Goal: Task Accomplishment & Management: Use online tool/utility

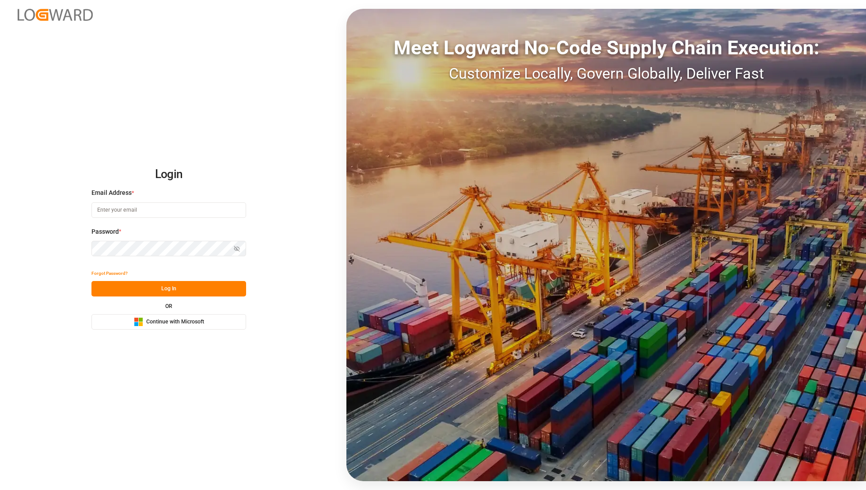
click at [180, 327] on button "Microsoft Logo Continue with Microsoft" at bounding box center [168, 321] width 155 height 15
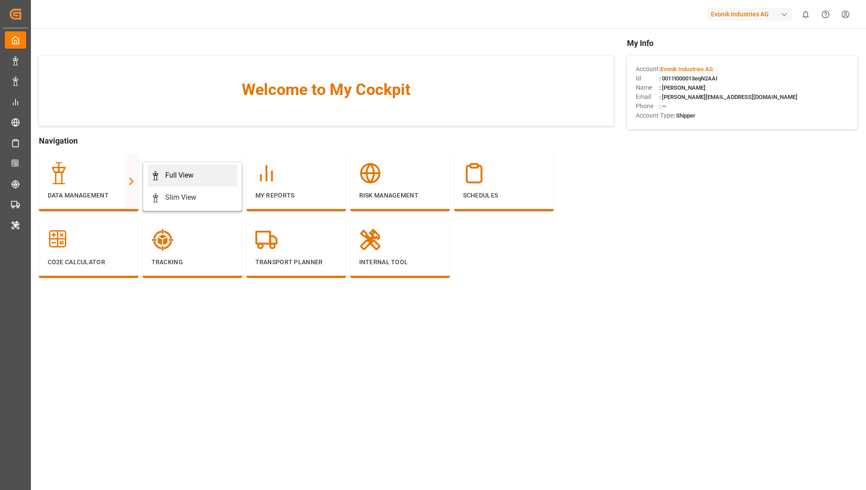
click at [152, 174] on icon at bounding box center [155, 175] width 9 height 9
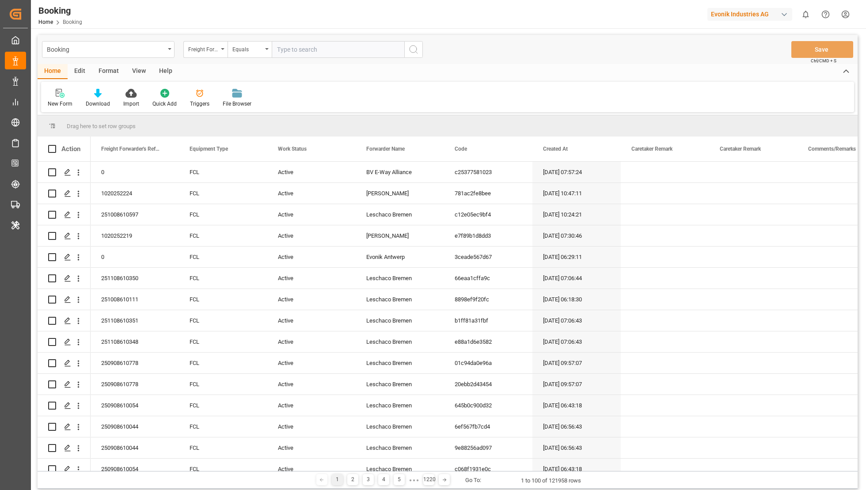
click at [81, 75] on div "Edit" at bounding box center [80, 71] width 24 height 15
click at [280, 100] on div "Schema Edit" at bounding box center [274, 104] width 30 height 8
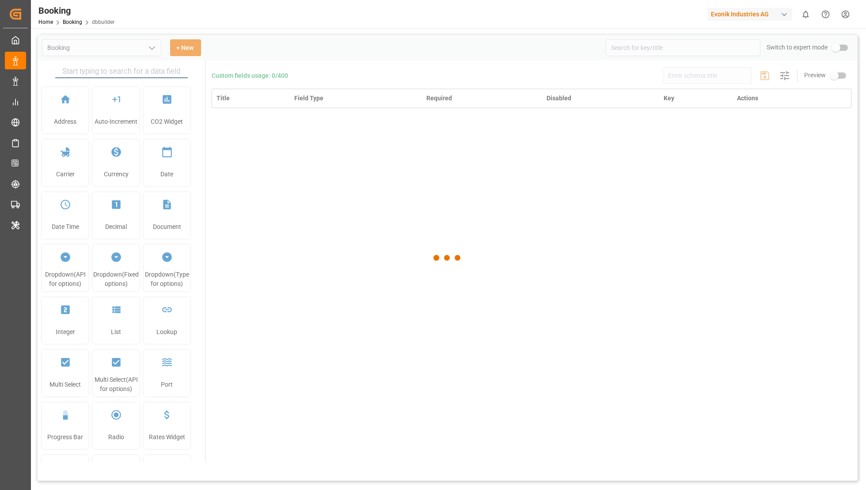
type input "Booking"
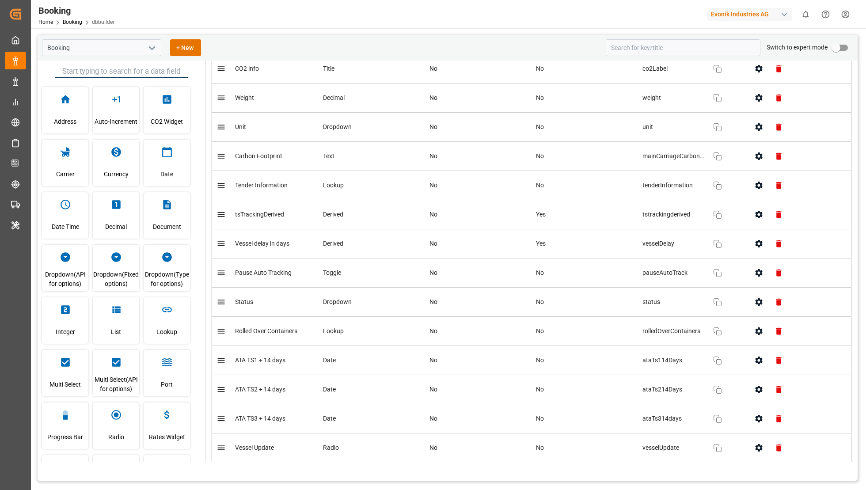
scroll to position [3931, 0]
